Goal: Check status

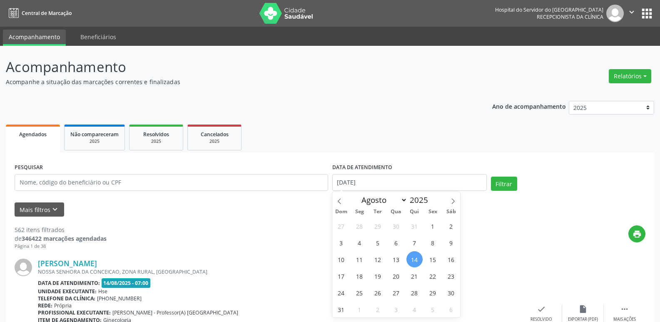
select select "7"
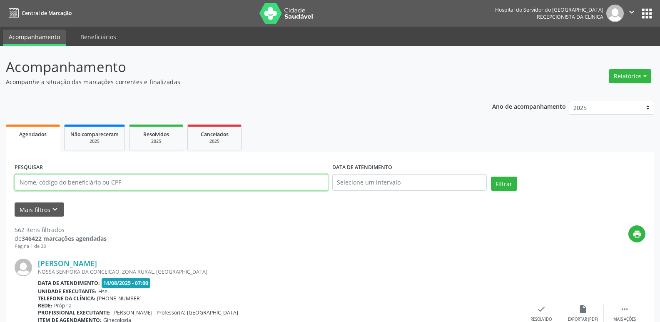
drag, startPoint x: 173, startPoint y: 186, endPoint x: 173, endPoint y: 178, distance: 7.9
click at [173, 186] on input "text" at bounding box center [172, 182] width 314 height 17
type input "[PERSON_NAME]"
click at [491, 177] on button "Filtrar" at bounding box center [504, 184] width 26 height 14
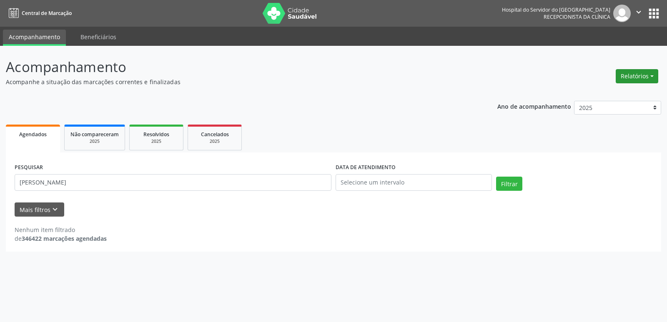
click at [625, 71] on button "Relatórios" at bounding box center [636, 76] width 42 height 14
click at [591, 93] on link "Agendamentos" at bounding box center [614, 94] width 90 height 12
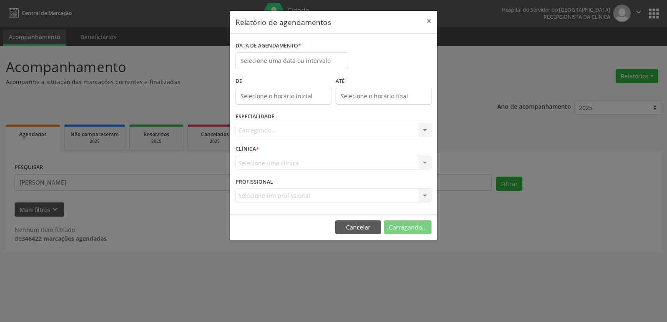
drag, startPoint x: 312, startPoint y: 49, endPoint x: 312, endPoint y: 55, distance: 6.3
click at [312, 51] on div "DATA DE AGENDAMENTO *" at bounding box center [291, 46] width 112 height 13
click at [311, 56] on input "text" at bounding box center [291, 60] width 112 height 17
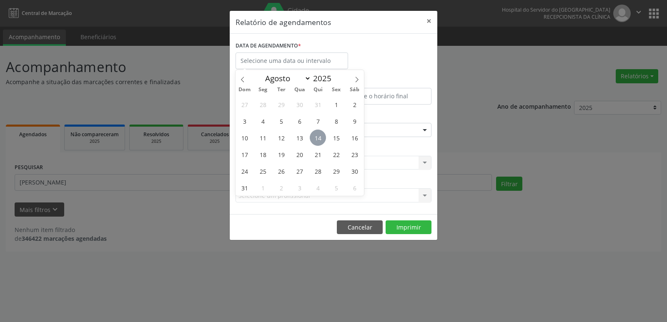
click at [318, 141] on span "14" at bounding box center [318, 138] width 16 height 16
type input "[DATE]"
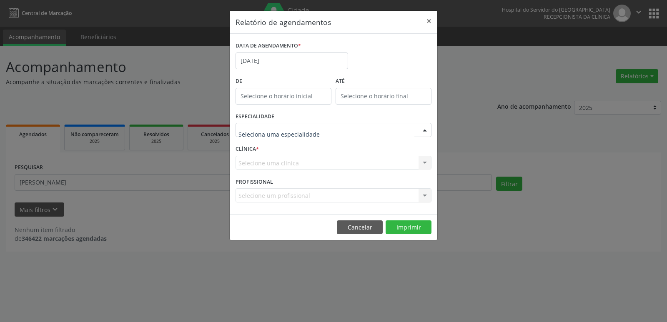
click at [327, 124] on div at bounding box center [333, 130] width 196 height 14
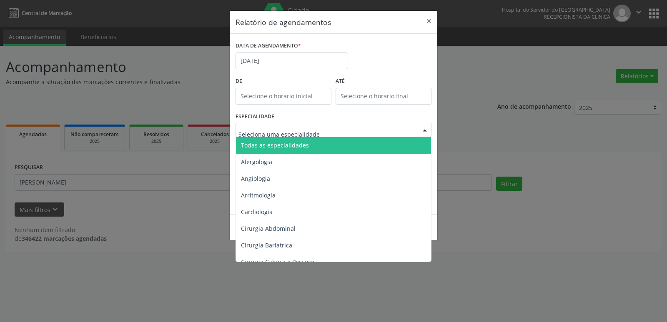
click at [297, 146] on span "Todas as especialidades" at bounding box center [275, 145] width 68 height 8
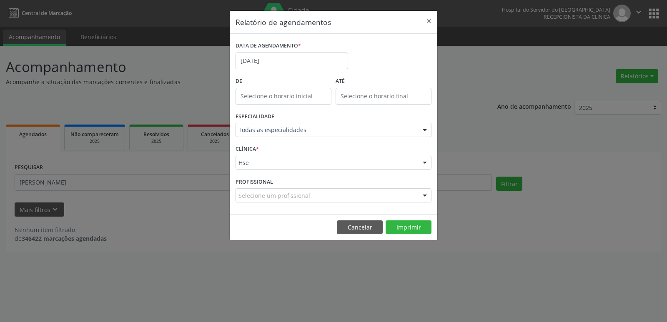
click at [325, 169] on div "Hse" at bounding box center [333, 163] width 196 height 14
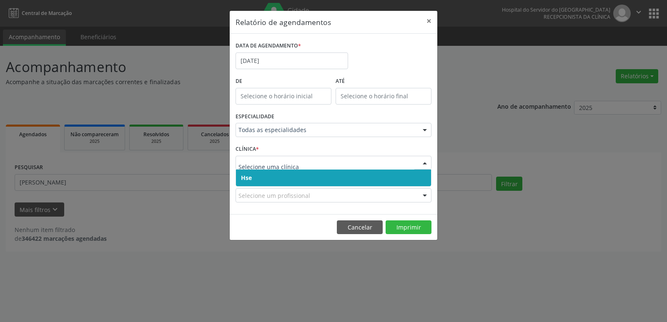
click at [310, 177] on span "Hse" at bounding box center [333, 178] width 195 height 17
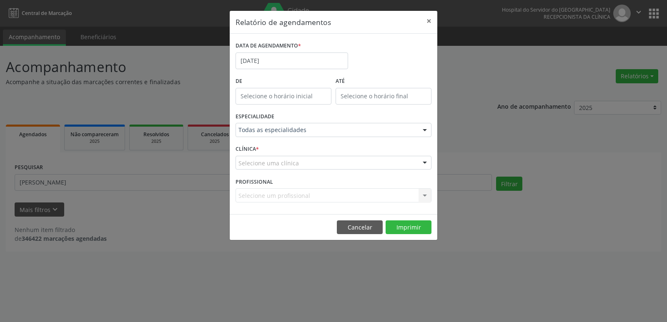
drag, startPoint x: 310, startPoint y: 163, endPoint x: 309, endPoint y: 169, distance: 6.3
click at [310, 162] on div "Selecione uma clínica" at bounding box center [333, 163] width 196 height 14
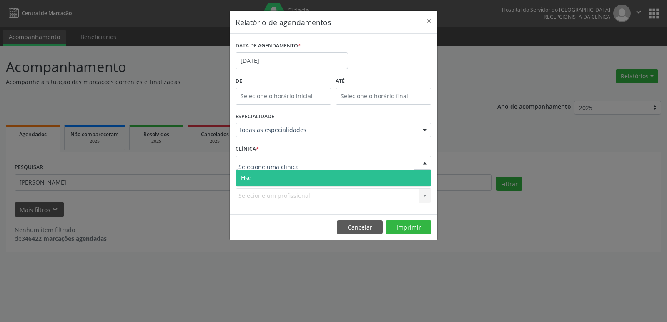
click at [303, 177] on span "Hse" at bounding box center [333, 178] width 195 height 17
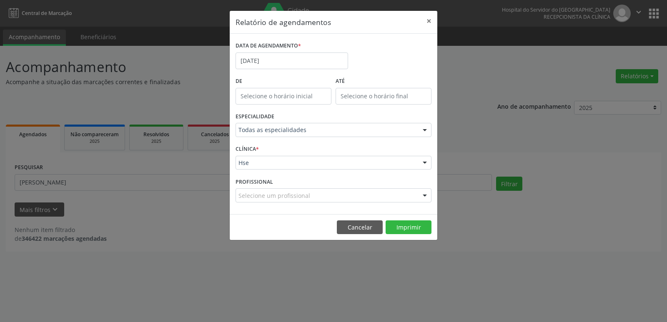
click at [370, 196] on div "Selecione um profissional" at bounding box center [333, 195] width 196 height 14
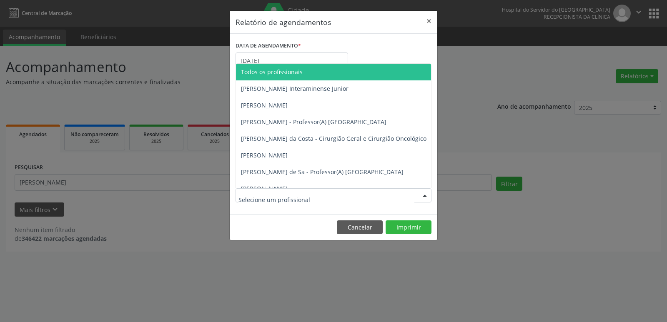
click at [291, 77] on span "Todos os profissionais" at bounding box center [376, 72] width 280 height 17
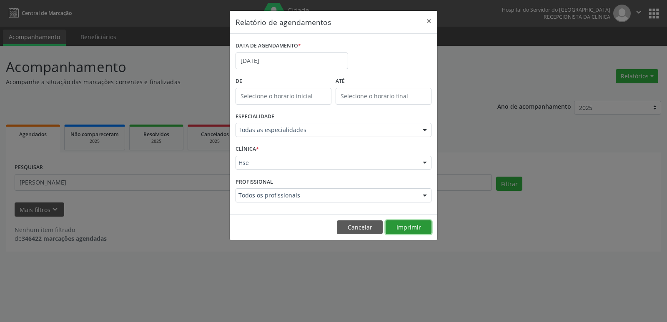
click at [424, 228] on button "Imprimir" at bounding box center [408, 227] width 46 height 14
click at [432, 19] on button "×" at bounding box center [428, 21] width 17 height 20
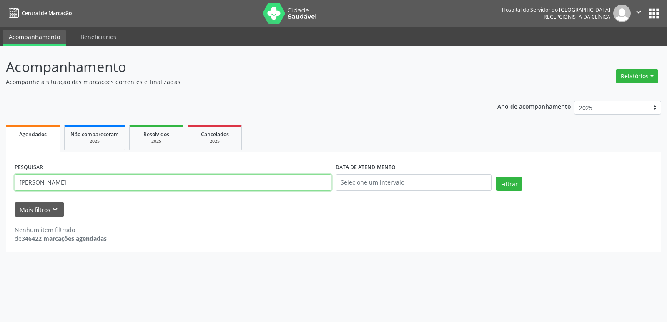
drag, startPoint x: 99, startPoint y: 184, endPoint x: 0, endPoint y: 177, distance: 99.4
click at [0, 177] on div "Acompanhamento Acompanhe a situação das marcações correntes e finalizadas Relat…" at bounding box center [333, 184] width 667 height 276
type input "vania"
drag, startPoint x: 44, startPoint y: 179, endPoint x: 0, endPoint y: 195, distance: 46.7
click at [0, 195] on div "Acompanhamento Acompanhe a situação das marcações correntes e finalizadas Relat…" at bounding box center [333, 184] width 667 height 276
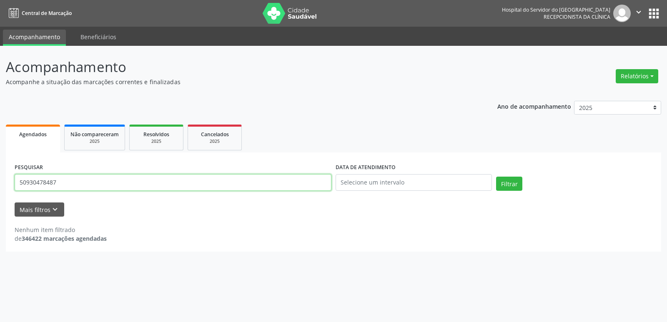
type input "50930478487"
click at [496, 177] on button "Filtrar" at bounding box center [509, 184] width 26 height 14
drag, startPoint x: 70, startPoint y: 184, endPoint x: 0, endPoint y: 175, distance: 70.9
click at [0, 175] on div "Acompanhamento Acompanhe a situação das marcações correntes e finalizadas Relat…" at bounding box center [333, 184] width 667 height 276
type input "[PERSON_NAME]"
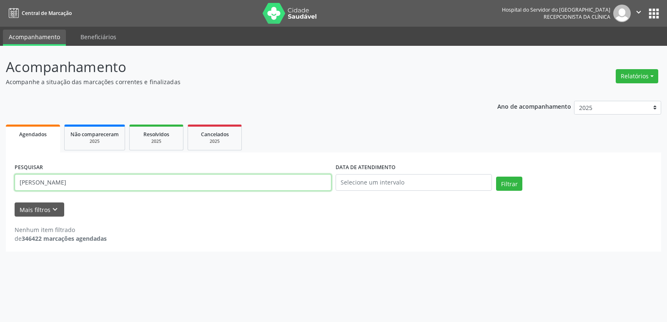
click at [496, 177] on button "Filtrar" at bounding box center [509, 184] width 26 height 14
drag, startPoint x: 96, startPoint y: 183, endPoint x: 0, endPoint y: 165, distance: 97.5
click at [0, 165] on div "Acompanhamento Acompanhe a situação das marcações correntes e finalizadas Relat…" at bounding box center [333, 184] width 667 height 276
type input "50930478487"
click at [496, 177] on button "Filtrar" at bounding box center [509, 184] width 26 height 14
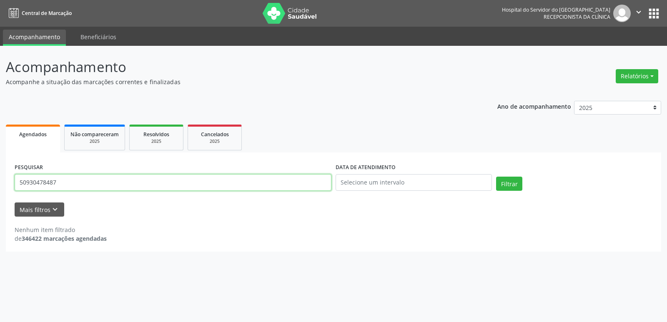
drag, startPoint x: 65, startPoint y: 182, endPoint x: 0, endPoint y: 184, distance: 65.0
click at [0, 184] on div "Acompanhamento Acompanhe a situação das marcações correntes e finalizadas Relat…" at bounding box center [333, 184] width 667 height 276
type input "[PERSON_NAME]"
click at [496, 177] on button "Filtrar" at bounding box center [509, 184] width 26 height 14
drag, startPoint x: 97, startPoint y: 182, endPoint x: 0, endPoint y: 182, distance: 97.5
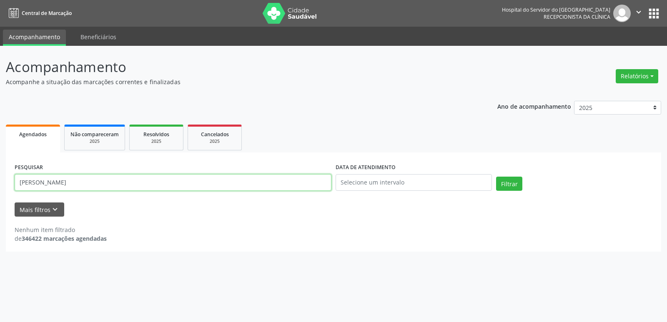
click at [0, 182] on div "Acompanhamento Acompanhe a situação das marcações correntes e finalizadas Relat…" at bounding box center [333, 184] width 667 height 276
click at [496, 177] on button "Filtrar" at bounding box center [509, 184] width 26 height 14
drag, startPoint x: 52, startPoint y: 176, endPoint x: 0, endPoint y: 165, distance: 52.7
click at [0, 165] on div "Acompanhamento Acompanhe a situação das marcações correntes e finalizadas Relat…" at bounding box center [333, 184] width 667 height 276
click at [178, 186] on input "50930478487" at bounding box center [173, 182] width 317 height 17
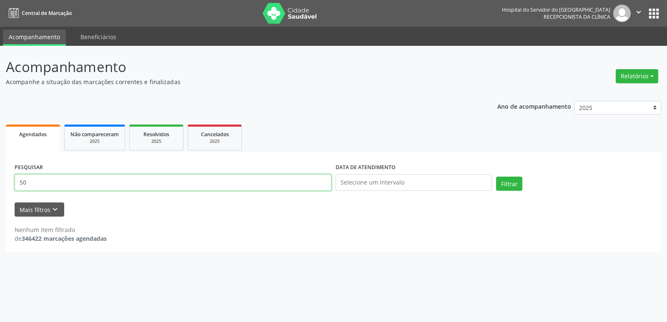
type input "5"
type input "48012580420"
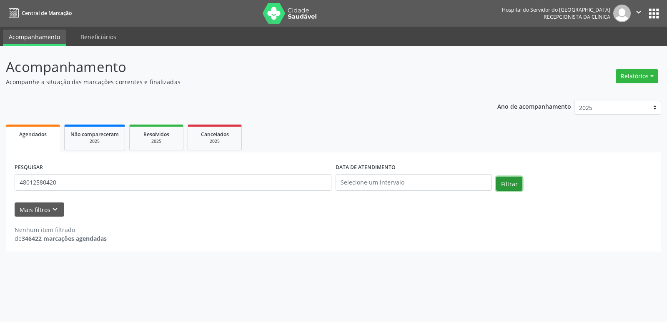
click at [510, 183] on button "Filtrar" at bounding box center [509, 184] width 26 height 14
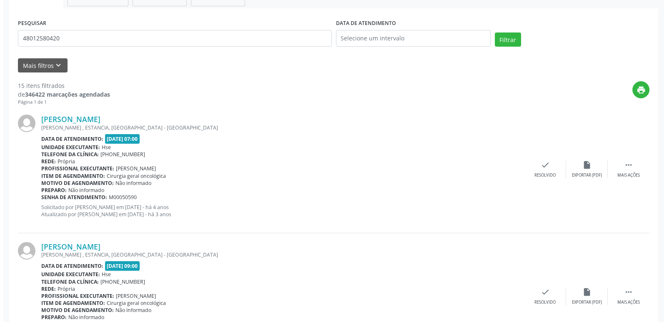
scroll to position [165, 0]
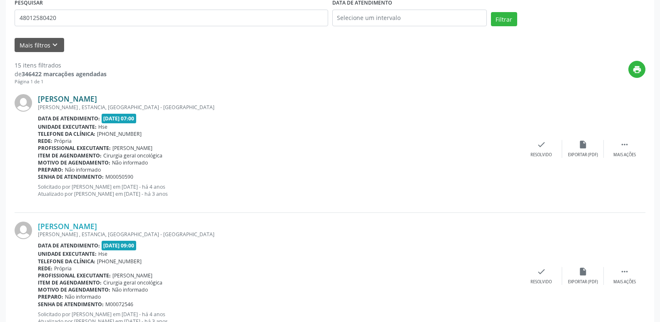
click at [89, 98] on link "[PERSON_NAME]" at bounding box center [67, 98] width 59 height 9
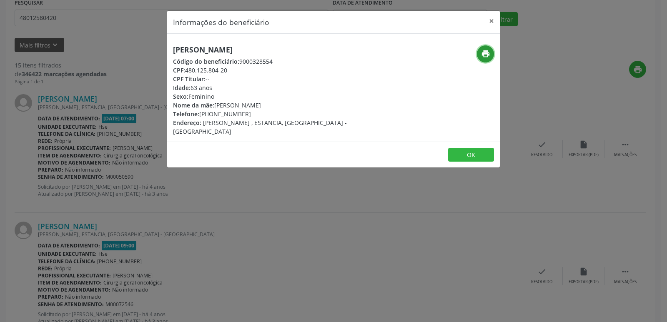
click at [487, 54] on icon "print" at bounding box center [485, 53] width 9 height 9
